Goal: Information Seeking & Learning: Learn about a topic

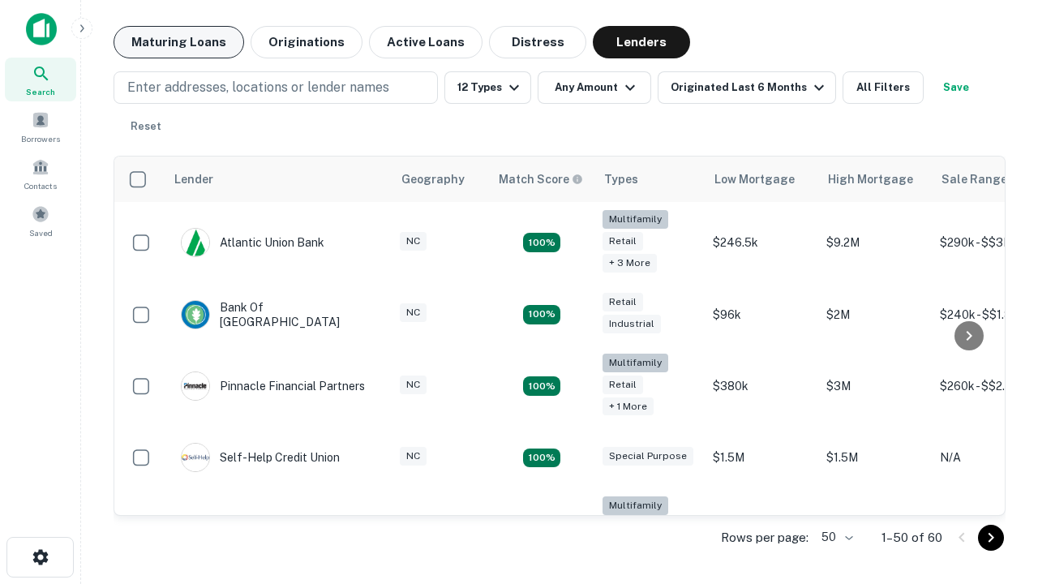
click at [178, 42] on button "Maturing Loans" at bounding box center [179, 42] width 131 height 32
